Goal: Find contact information: Find contact information

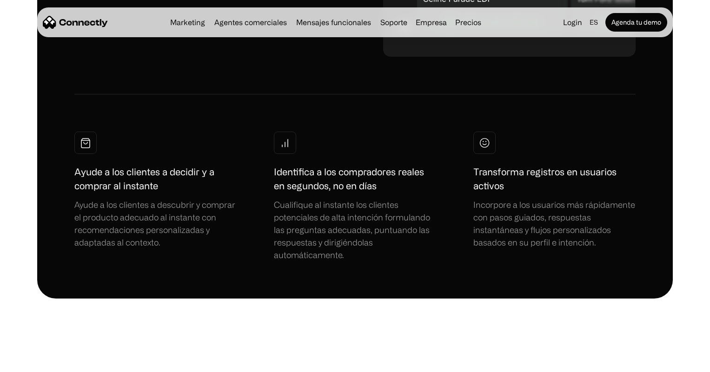
scroll to position [5383, 0]
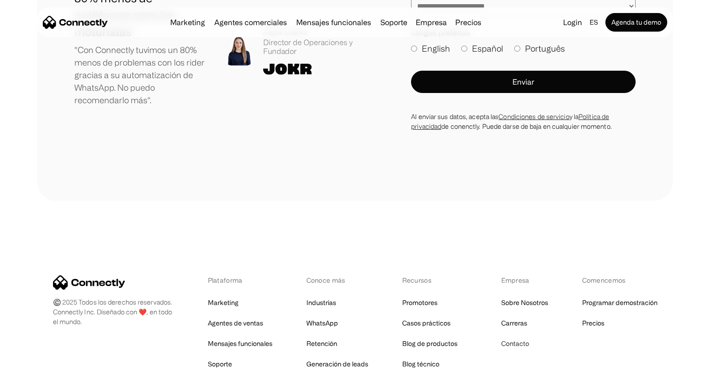
click at [520, 337] on link "Contacto" at bounding box center [515, 343] width 28 height 13
